Goal: Information Seeking & Learning: Learn about a topic

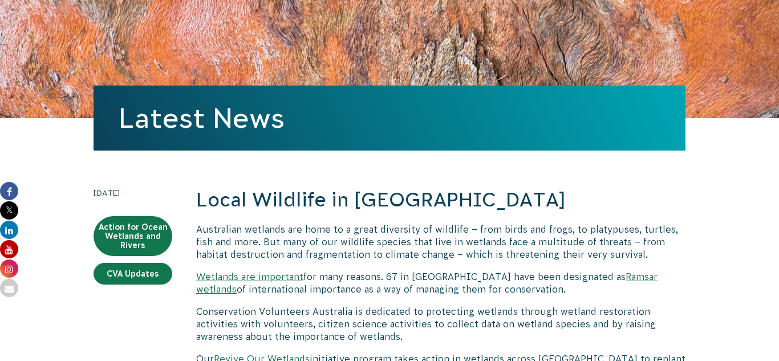
scroll to position [129, 0]
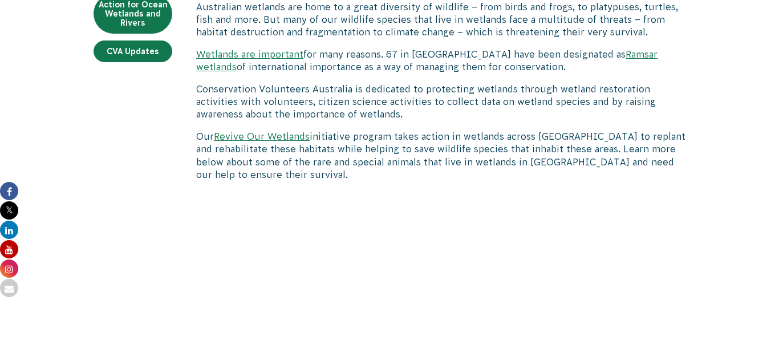
scroll to position [316, 0]
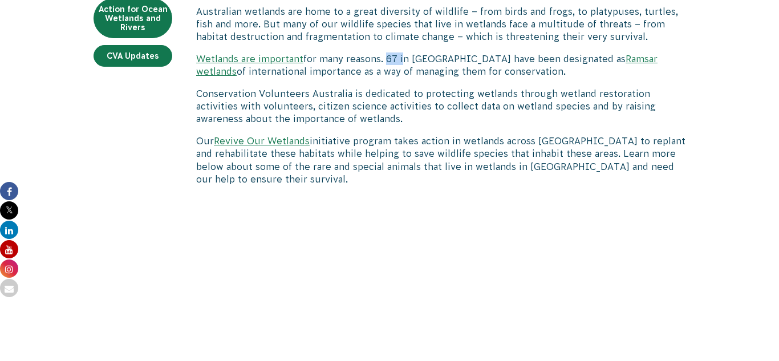
drag, startPoint x: 386, startPoint y: 59, endPoint x: 403, endPoint y: 63, distance: 17.6
click at [403, 63] on p "Wetlands are important for many reasons. 67 in [GEOGRAPHIC_DATA] have been desi…" at bounding box center [441, 65] width 490 height 26
click at [422, 114] on p "Conservation Volunteers Australia is dedicated to protecting wetlands through w…" at bounding box center [441, 106] width 490 height 38
